Goal: Information Seeking & Learning: Learn about a topic

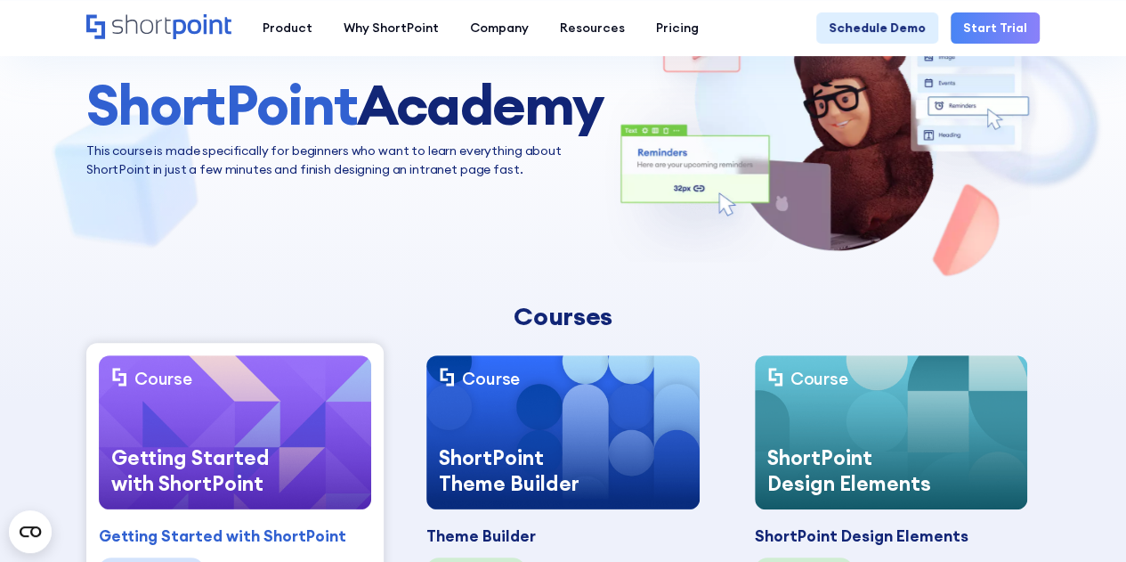
scroll to position [178, 0]
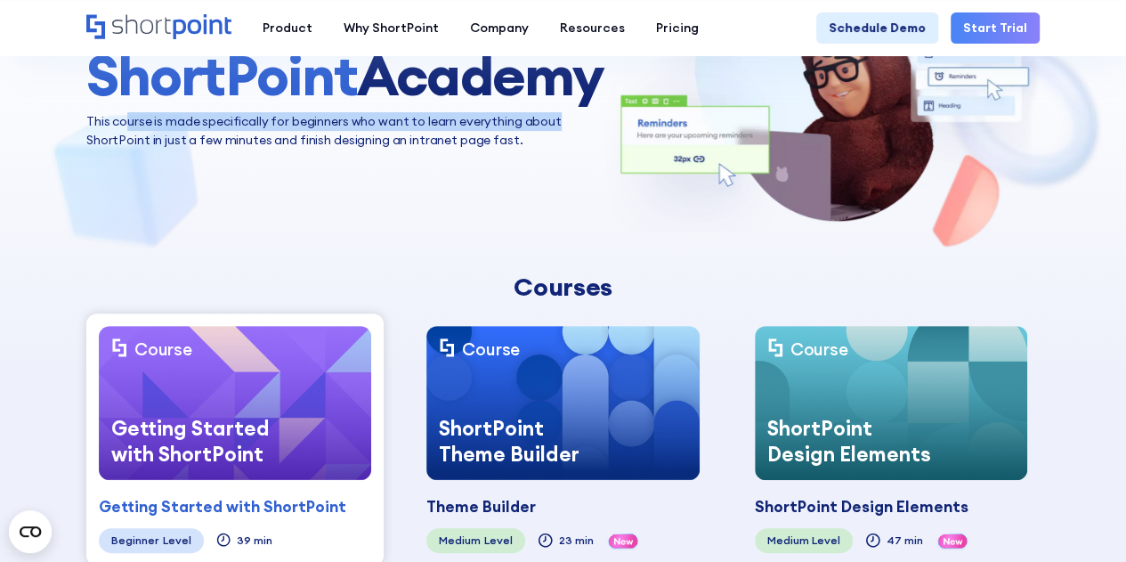
drag, startPoint x: 126, startPoint y: 124, endPoint x: 533, endPoint y: 122, distance: 407.9
click at [567, 117] on p "This course is made specifically for beginners who want to learn everything abo…" at bounding box center [344, 130] width 516 height 37
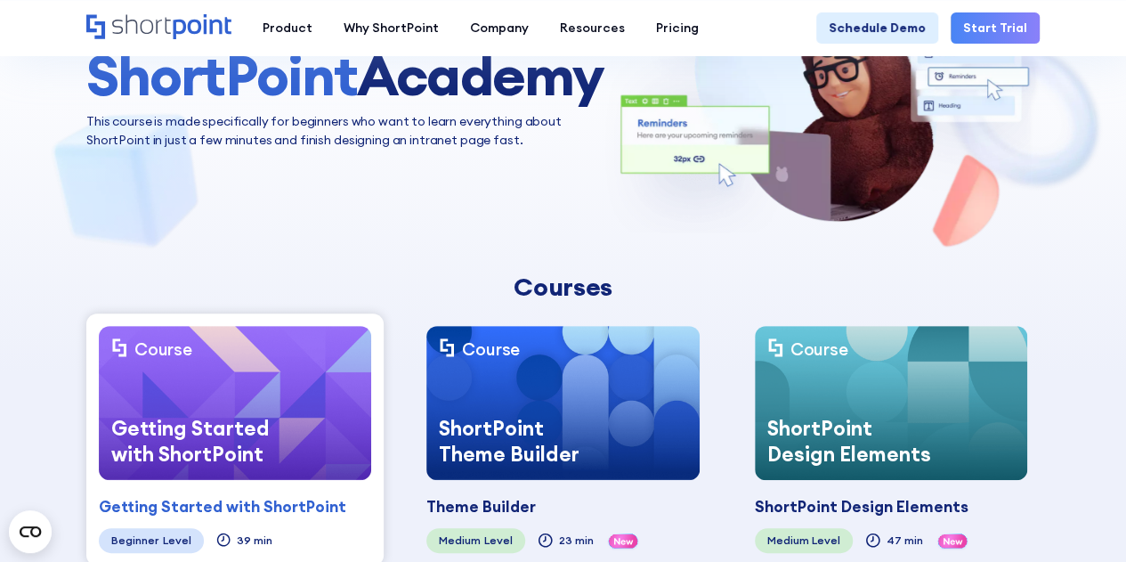
click at [191, 152] on div "ShortPoint Academy This course is made specifically for beginners who want to l…" at bounding box center [563, 97] width 954 height 301
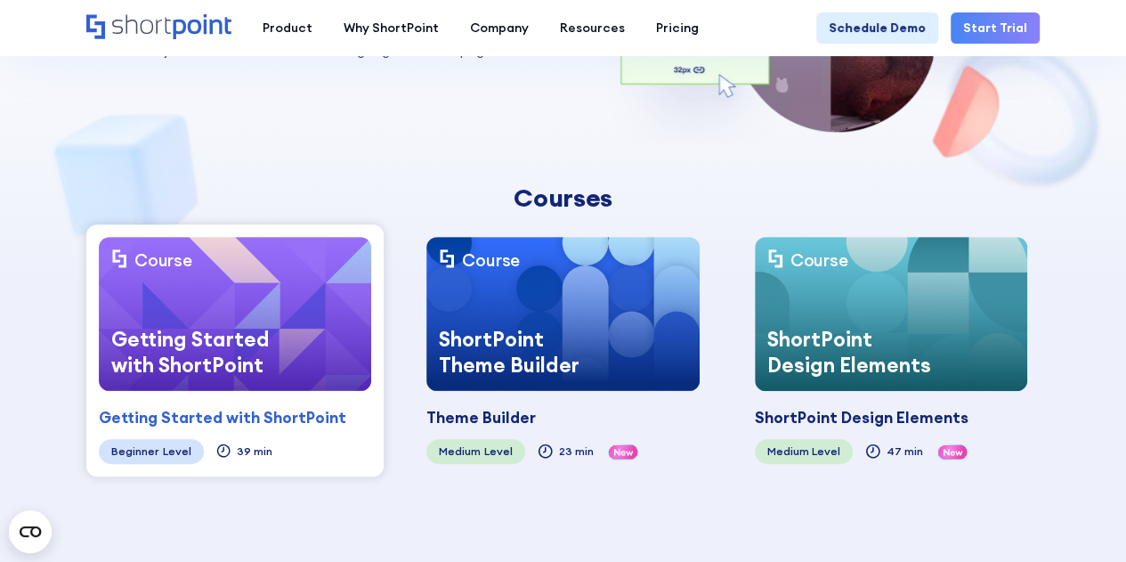
scroll to position [445, 0]
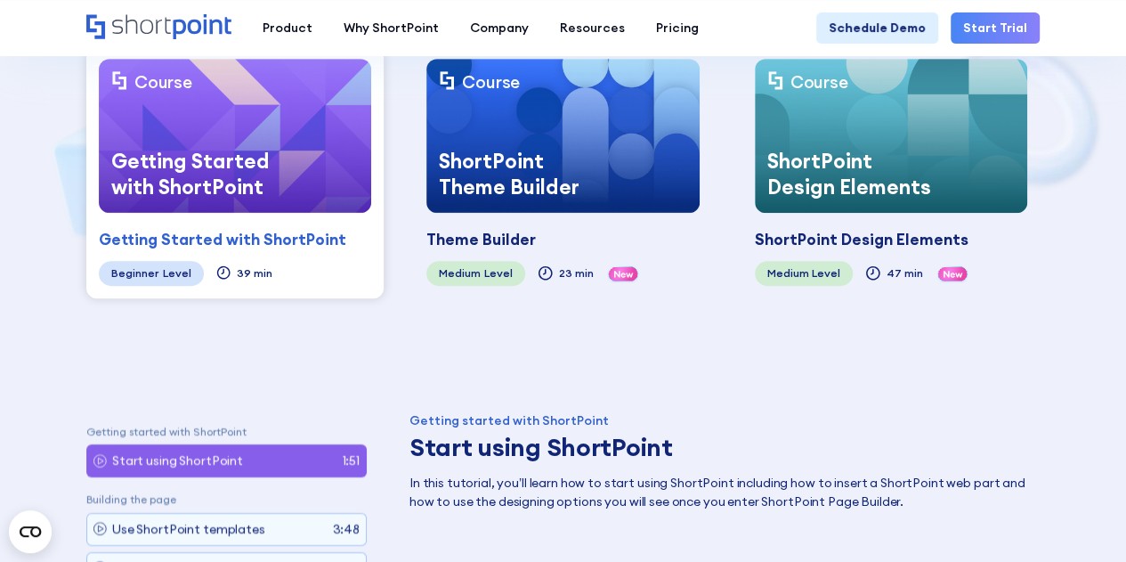
drag, startPoint x: 284, startPoint y: 232, endPoint x: 132, endPoint y: 329, distance: 180.6
click at [201, 229] on div "Getting Started with ShortPoint" at bounding box center [223, 239] width 248 height 23
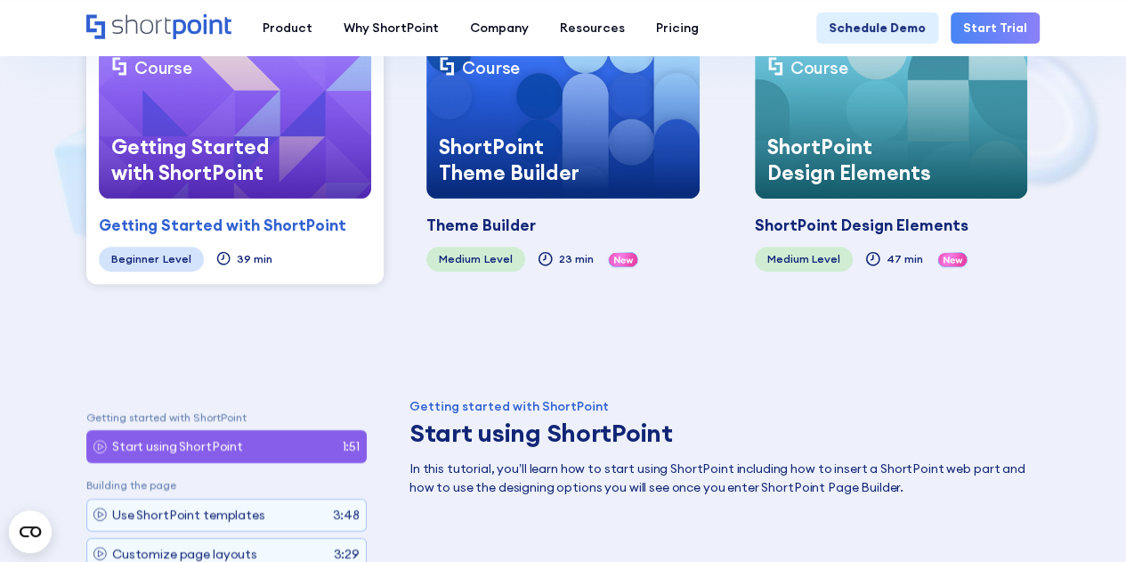
scroll to position [267, 0]
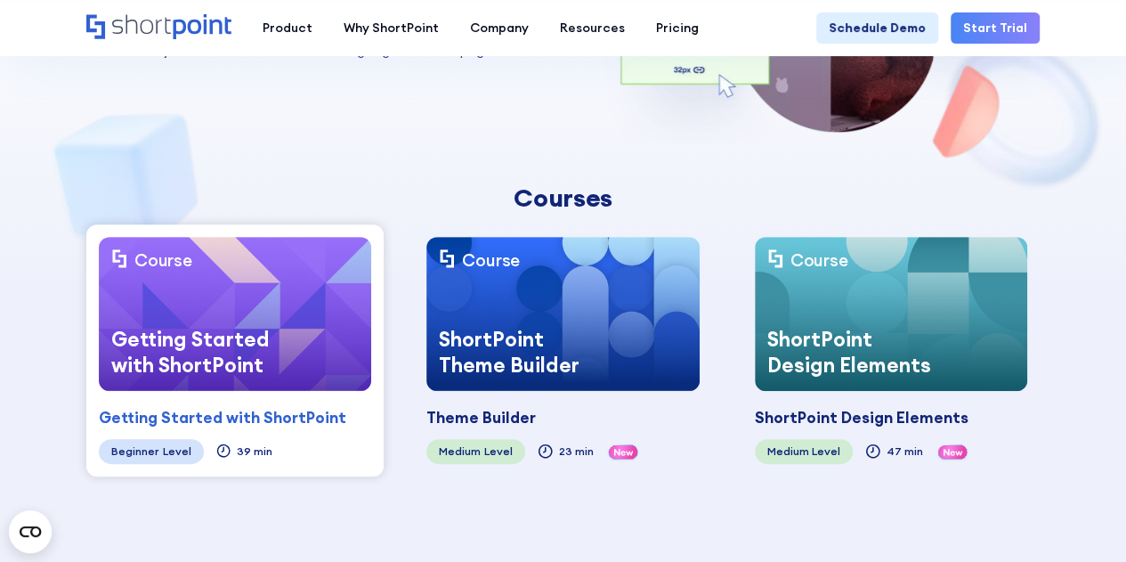
drag, startPoint x: 201, startPoint y: 407, endPoint x: 167, endPoint y: 413, distance: 35.3
click at [167, 413] on div "Getting Started with ShortPoint" at bounding box center [223, 417] width 248 height 23
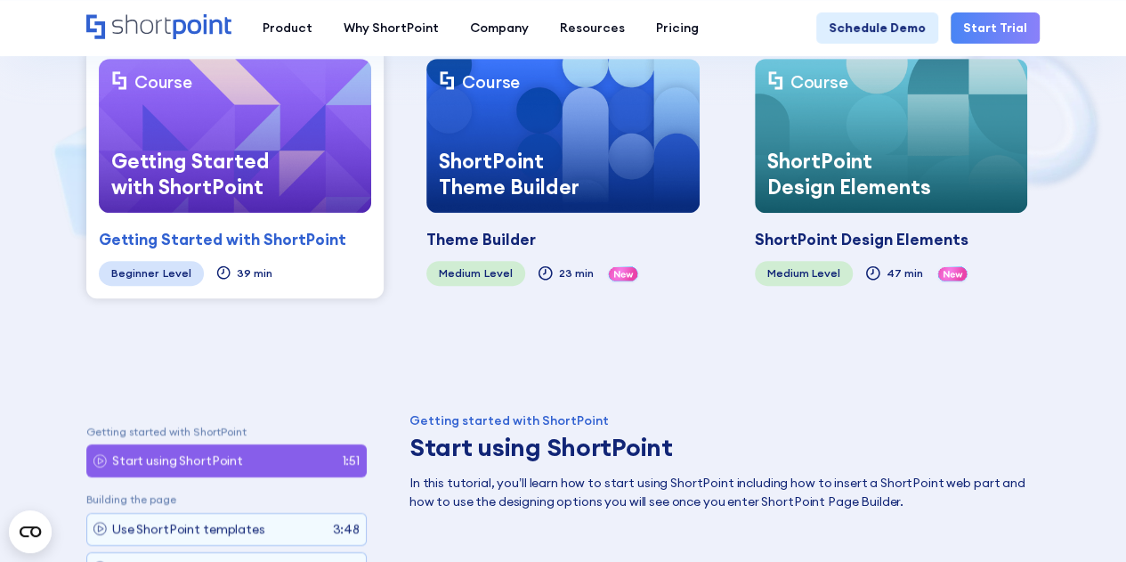
click at [172, 238] on div "Getting Started with ShortPoint" at bounding box center [223, 239] width 248 height 23
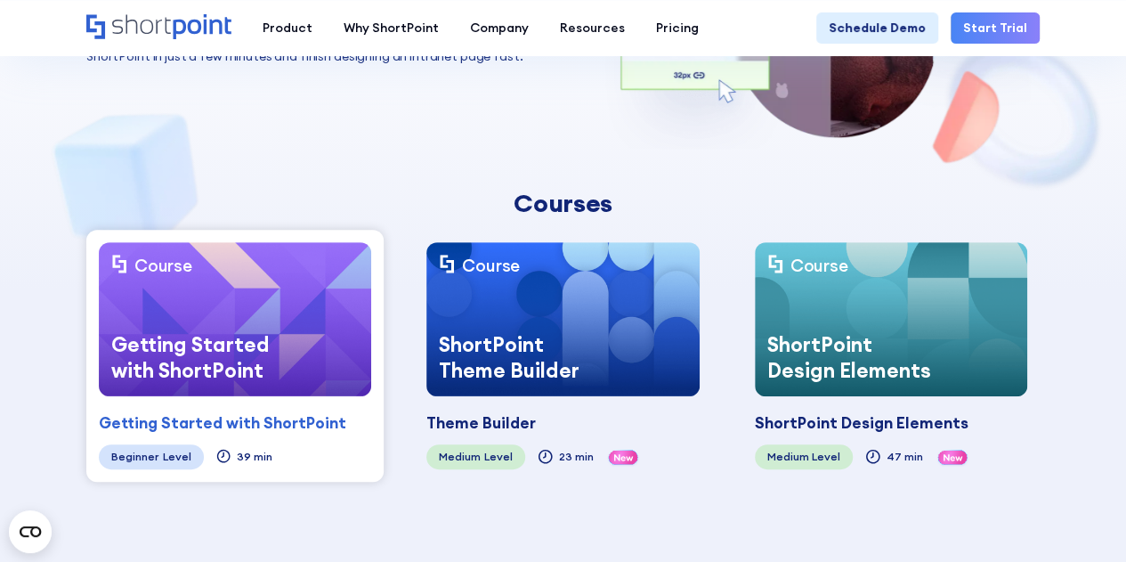
scroll to position [233, 0]
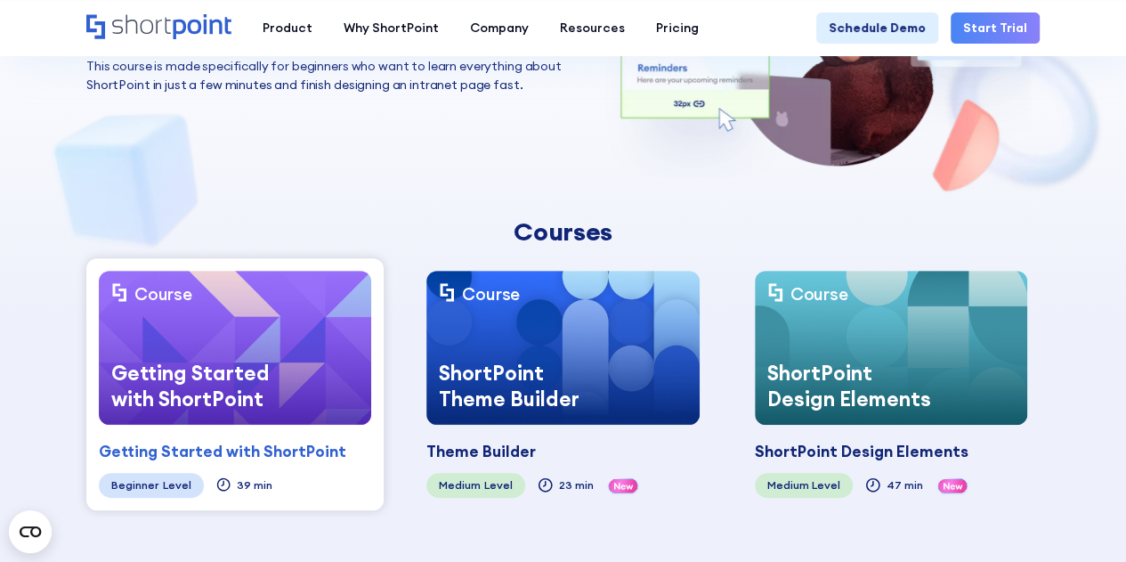
click at [201, 333] on img at bounding box center [235, 348] width 272 height 154
click at [562, 362] on div "ShortPoint Theme Builder" at bounding box center [525, 385] width 197 height 77
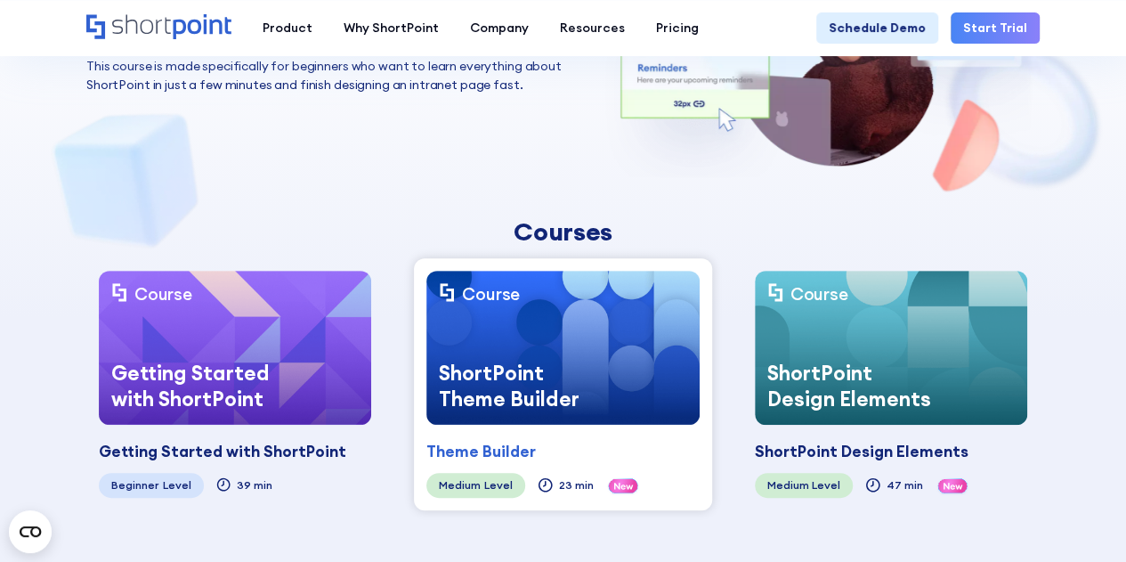
click at [489, 479] on div "Level" at bounding box center [498, 485] width 28 height 12
click at [614, 483] on icon at bounding box center [624, 486] width 20 height 7
click at [597, 375] on div "ShortPoint Theme Builder" at bounding box center [525, 385] width 197 height 77
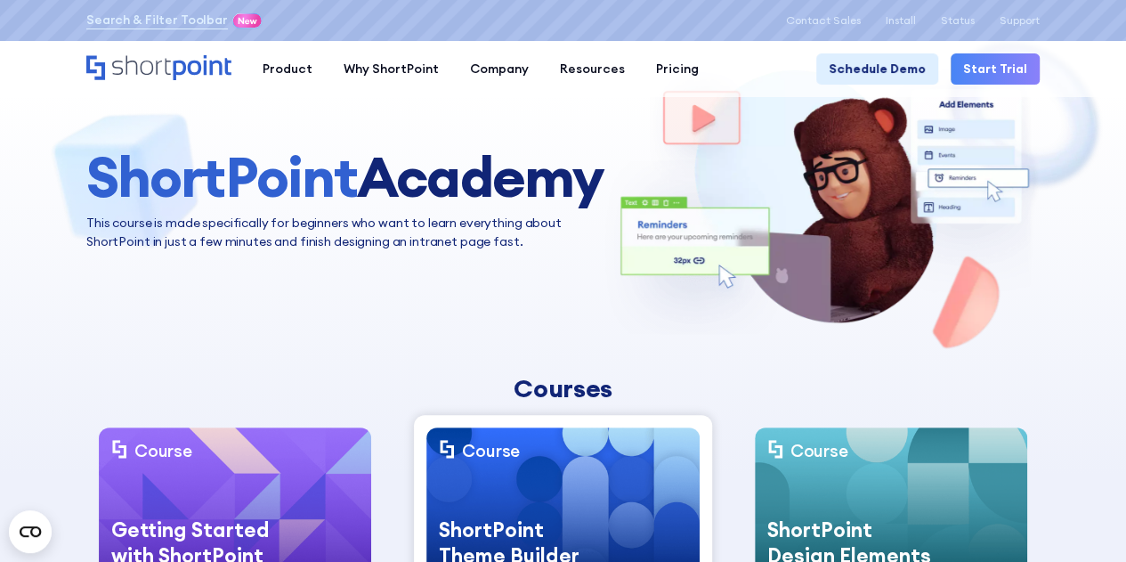
scroll to position [0, 0]
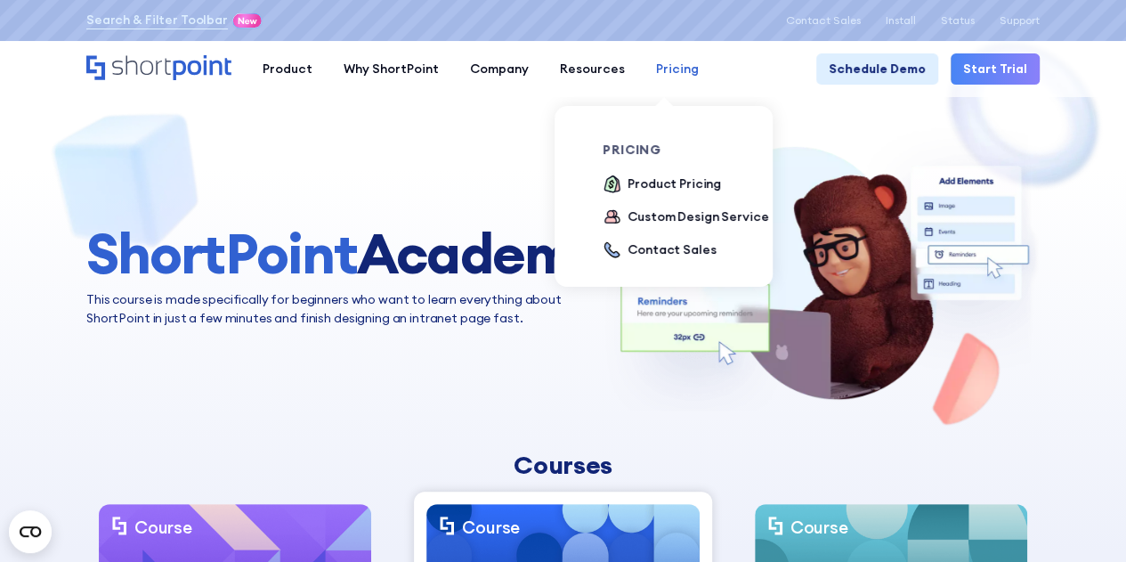
click at [666, 71] on div "Pricing" at bounding box center [677, 69] width 43 height 19
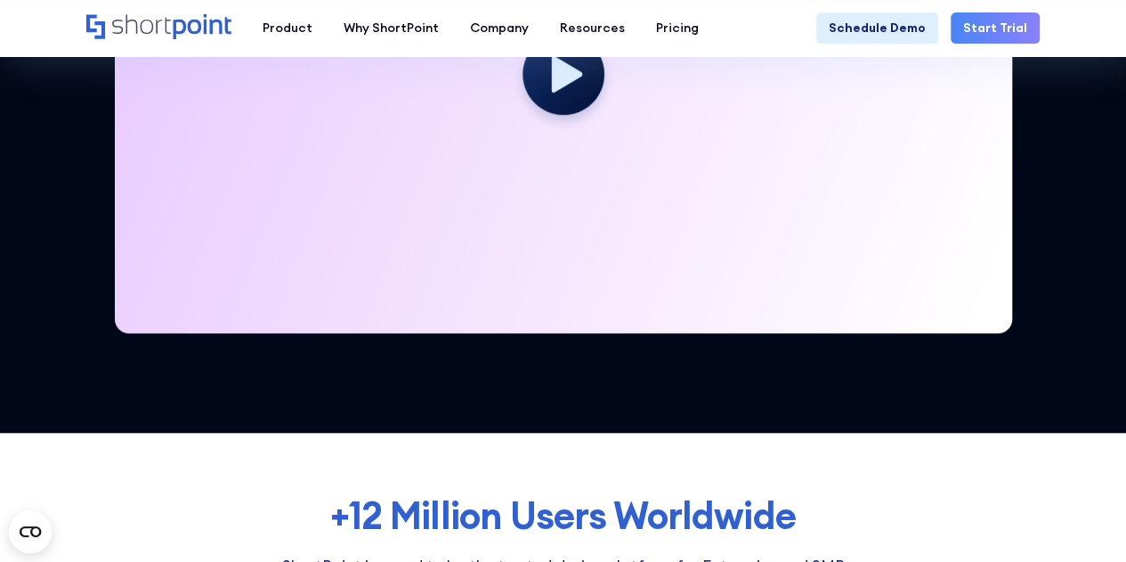
scroll to position [445, 0]
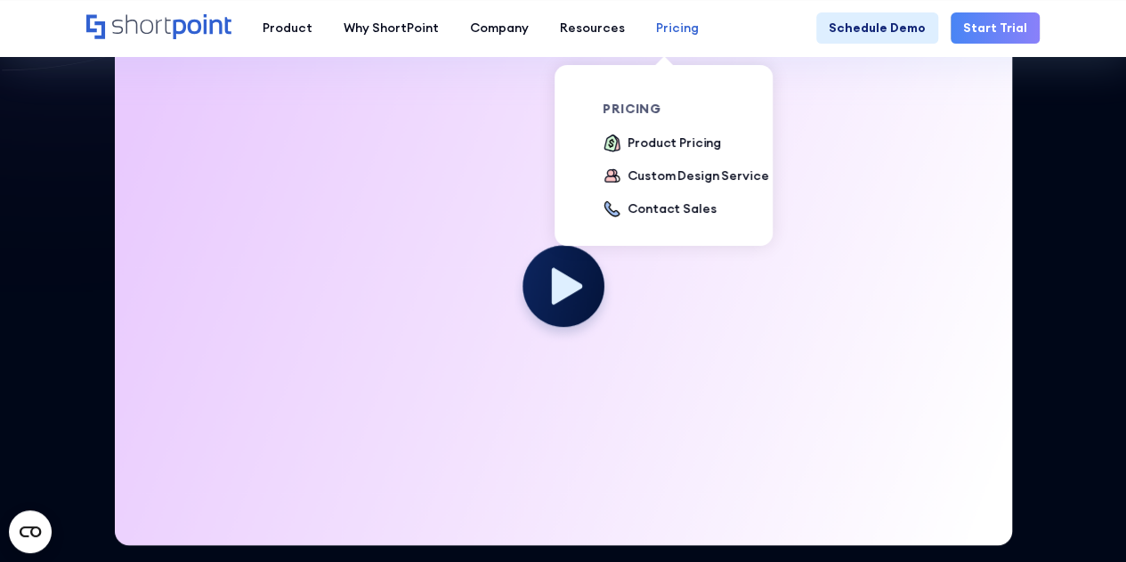
click at [657, 38] on link "Pricing" at bounding box center [677, 27] width 74 height 31
click at [659, 141] on div "Product Pricing" at bounding box center [675, 143] width 94 height 19
